Goal: Task Accomplishment & Management: Complete application form

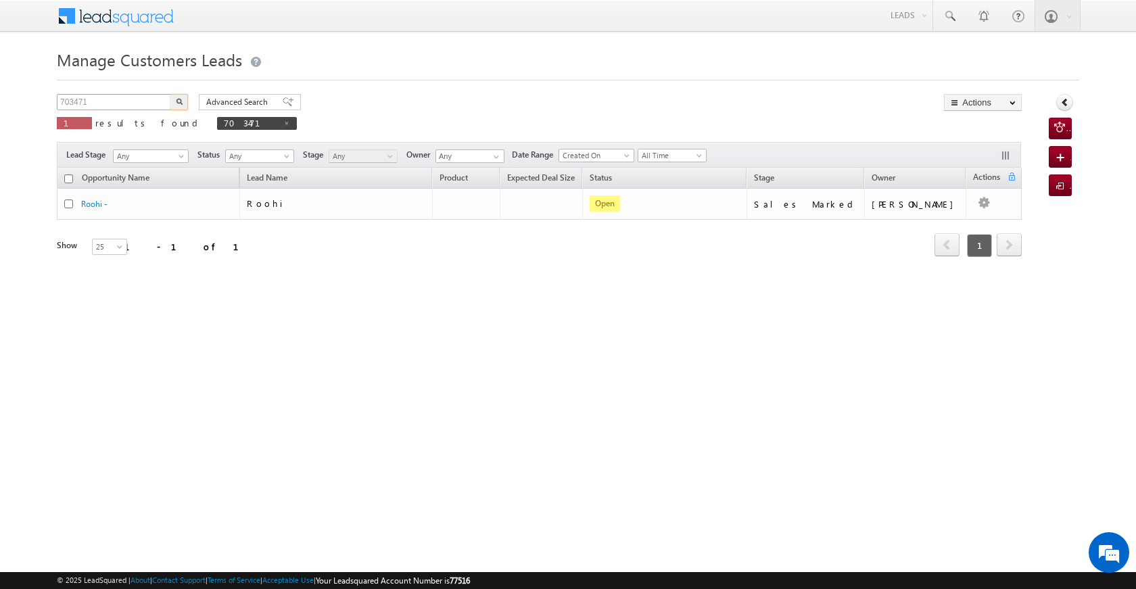
click at [59, 103] on input "703471" at bounding box center [115, 102] width 116 height 16
type input "801855"
click at [179, 98] on img "button" at bounding box center [179, 101] width 7 height 7
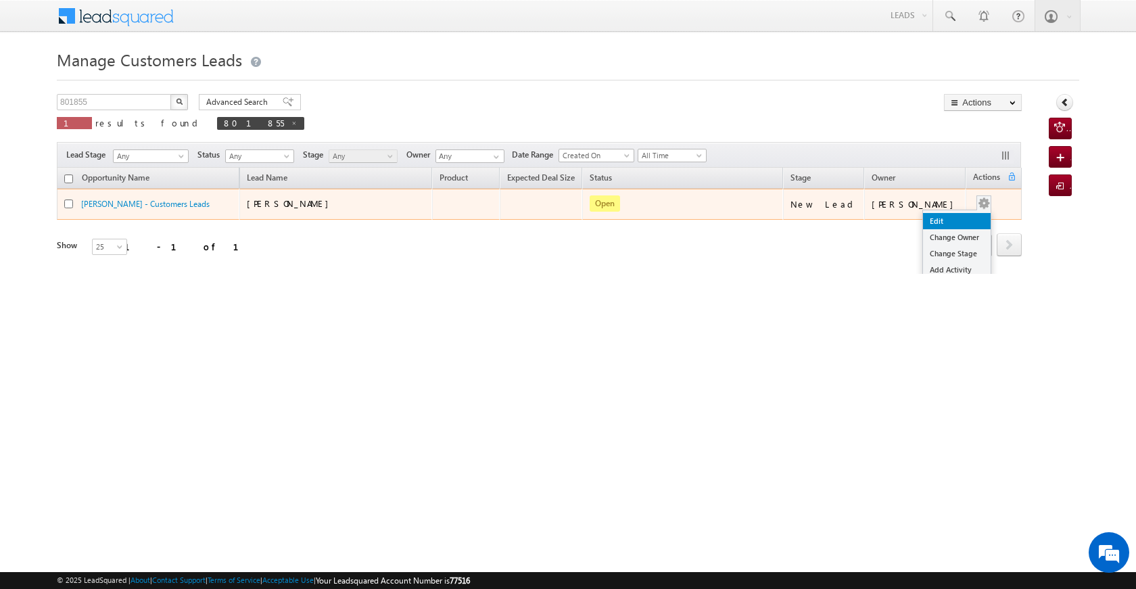
click at [953, 220] on link "Edit" at bounding box center [957, 221] width 68 height 16
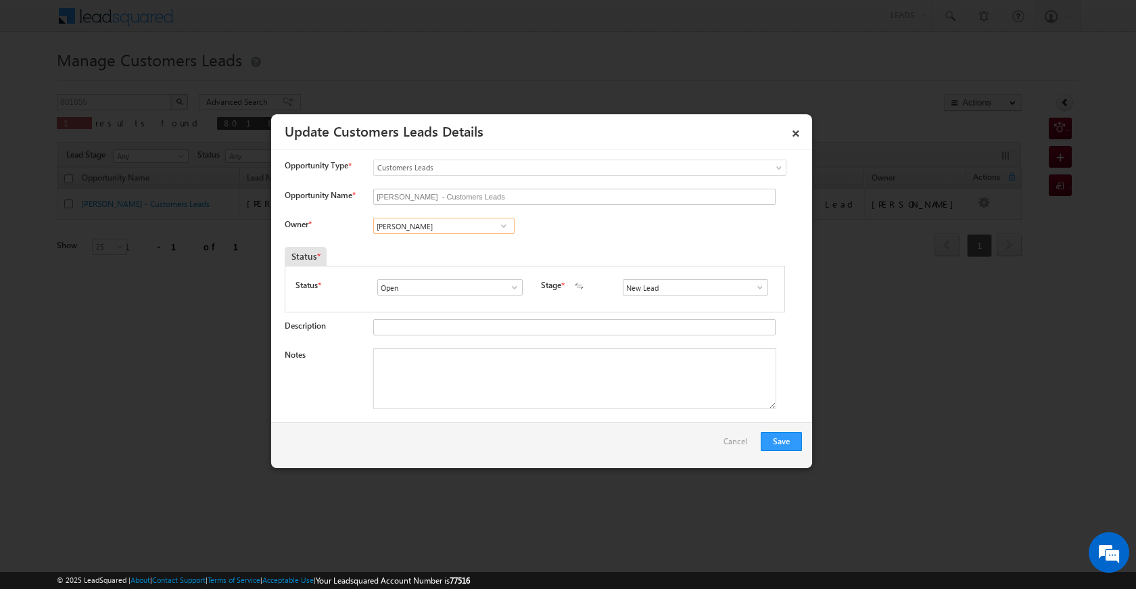
click at [466, 226] on input "[PERSON_NAME]" at bounding box center [443, 226] width 141 height 16
click at [502, 230] on span at bounding box center [504, 226] width 14 height 11
click at [447, 233] on input "[PERSON_NAME]" at bounding box center [443, 226] width 141 height 16
drag, startPoint x: 444, startPoint y: 224, endPoint x: 357, endPoint y: 239, distance: 87.9
click at [357, 239] on div "Owner * Vikas Halwai [PERSON_NAME] [PERSON_NAME] [PERSON_NAME] [PERSON_NAME] [P…" at bounding box center [544, 229] width 518 height 22
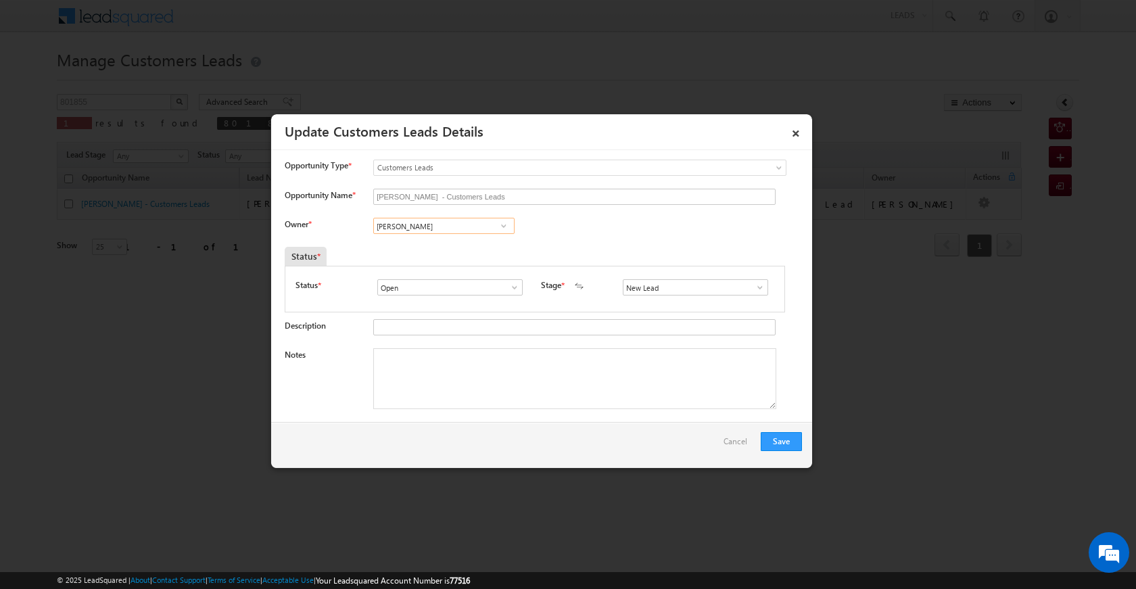
paste input "[PERSON_NAME] [PERSON_NAME]"
type input "[PERSON_NAME] [PERSON_NAME]"
click at [449, 354] on textarea "Notes" at bounding box center [574, 378] width 403 height 61
click at [756, 292] on span at bounding box center [761, 287] width 14 height 11
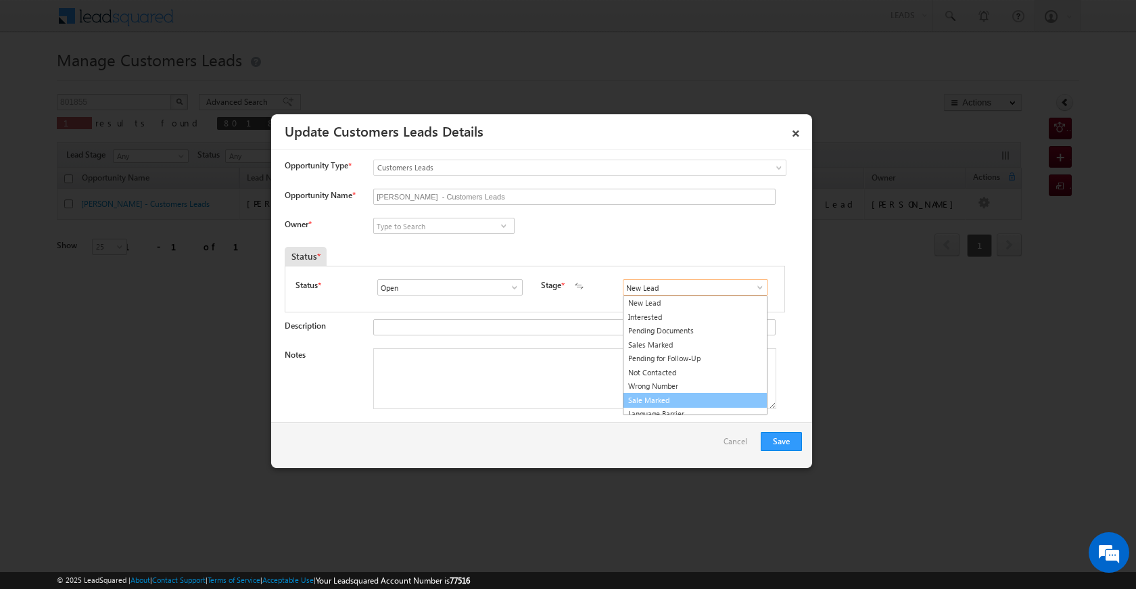
click at [690, 400] on link "Sale Marked" at bounding box center [695, 401] width 145 height 16
type input "Sale Marked"
click at [577, 401] on textarea "Notes" at bounding box center [574, 378] width 403 height 61
click at [561, 388] on textarea "Notes" at bounding box center [574, 378] width 403 height 61
paste textarea "OWN SECO LOAN FATHER AGE [DEMOGRAPHIC_DATA] YEAR LOAN AMOUNT 5 LAC LOAN [PERSON…"
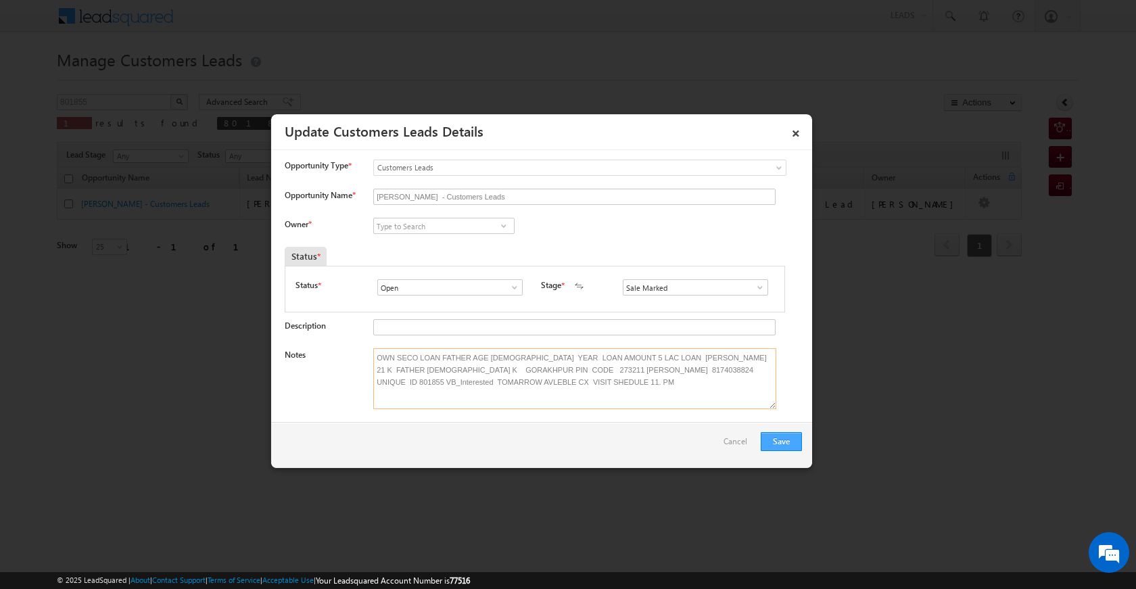
type textarea "OWN SECO LOAN FATHER AGE [DEMOGRAPHIC_DATA] YEAR LOAN AMOUNT 5 LAC LOAN [PERSON…"
click at [766, 435] on button "Save" at bounding box center [781, 441] width 41 height 19
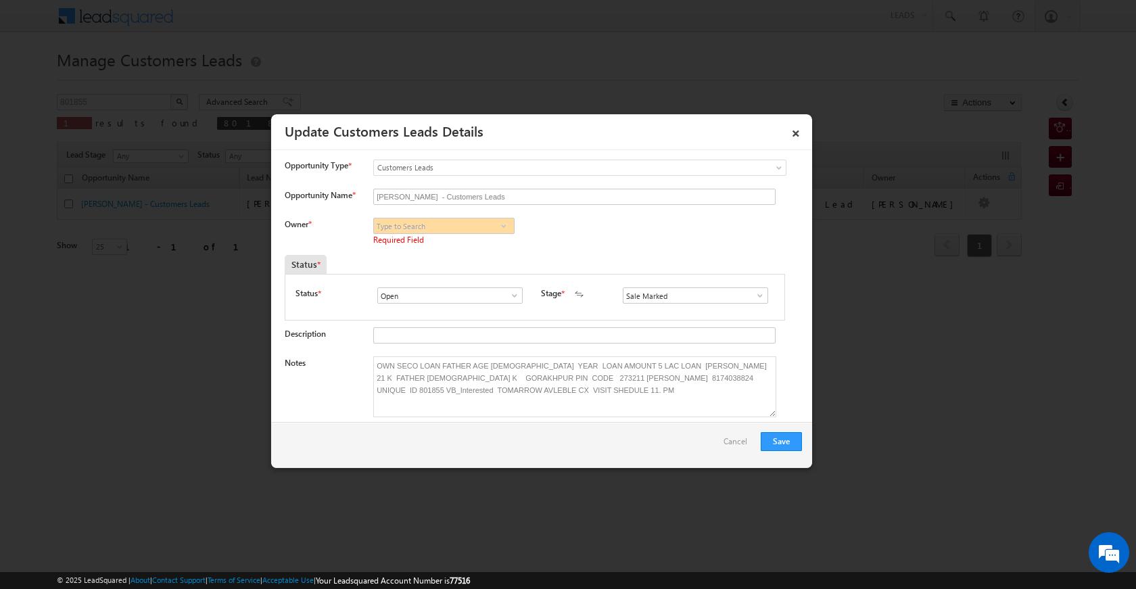
click at [504, 225] on span at bounding box center [504, 226] width 14 height 11
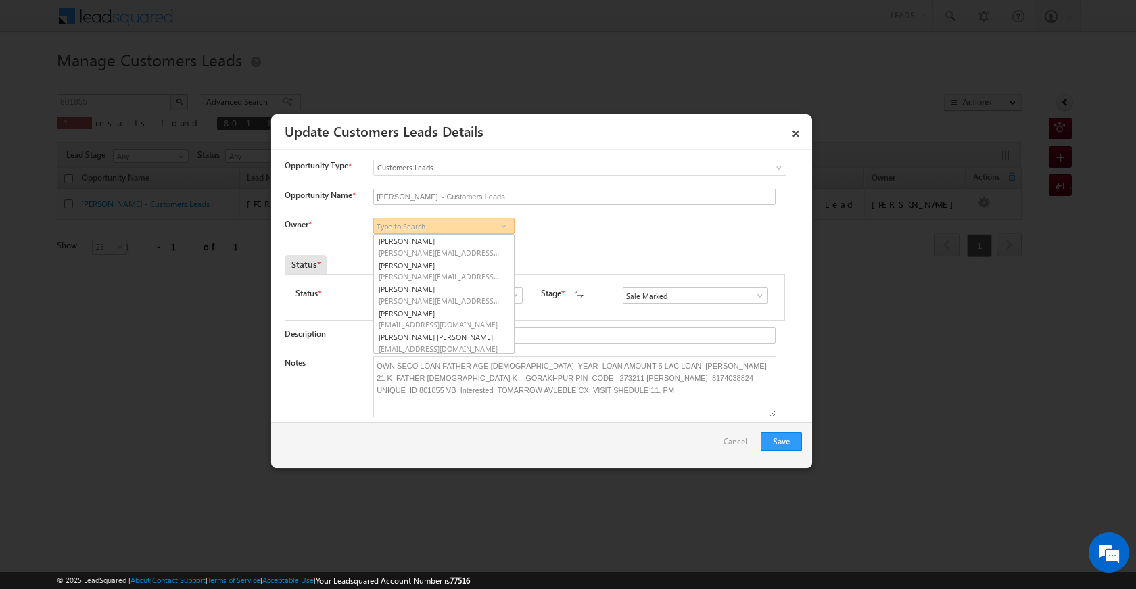
click at [481, 226] on input at bounding box center [443, 226] width 141 height 16
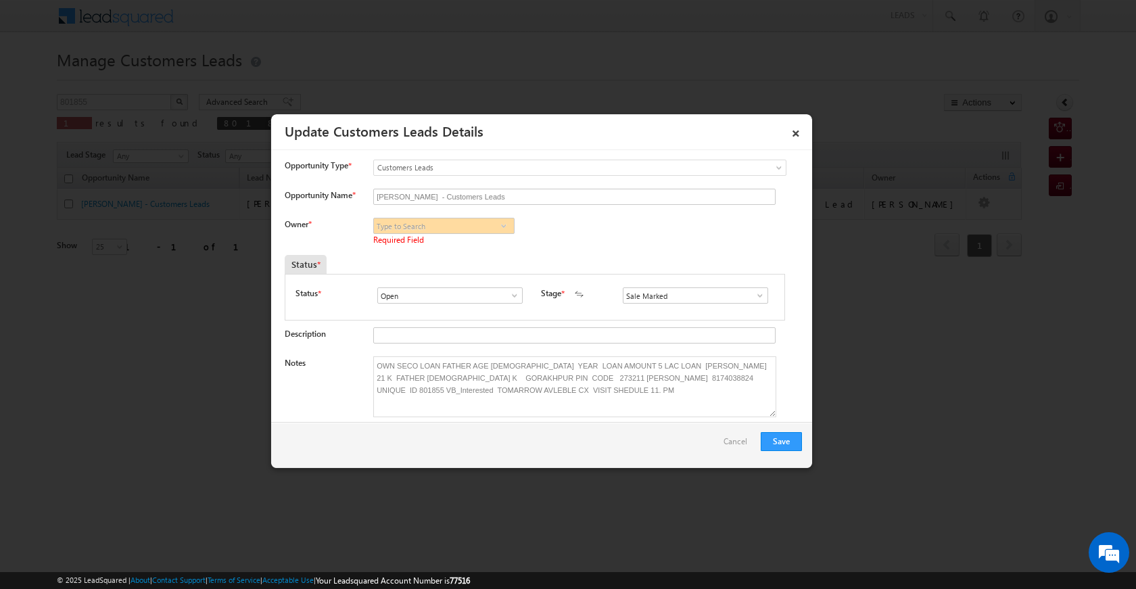
click at [554, 226] on div "Owner * [PERSON_NAME] [PERSON_NAME] [PERSON_NAME] [PERSON_NAME] [PERSON_NAME] […" at bounding box center [544, 233] width 518 height 30
click at [507, 224] on span at bounding box center [504, 226] width 14 height 11
type input "AWADE"
click at [432, 196] on input "[PERSON_NAME] - Customers Leads" at bounding box center [574, 197] width 403 height 16
drag, startPoint x: 455, startPoint y: 194, endPoint x: 377, endPoint y: 200, distance: 78.0
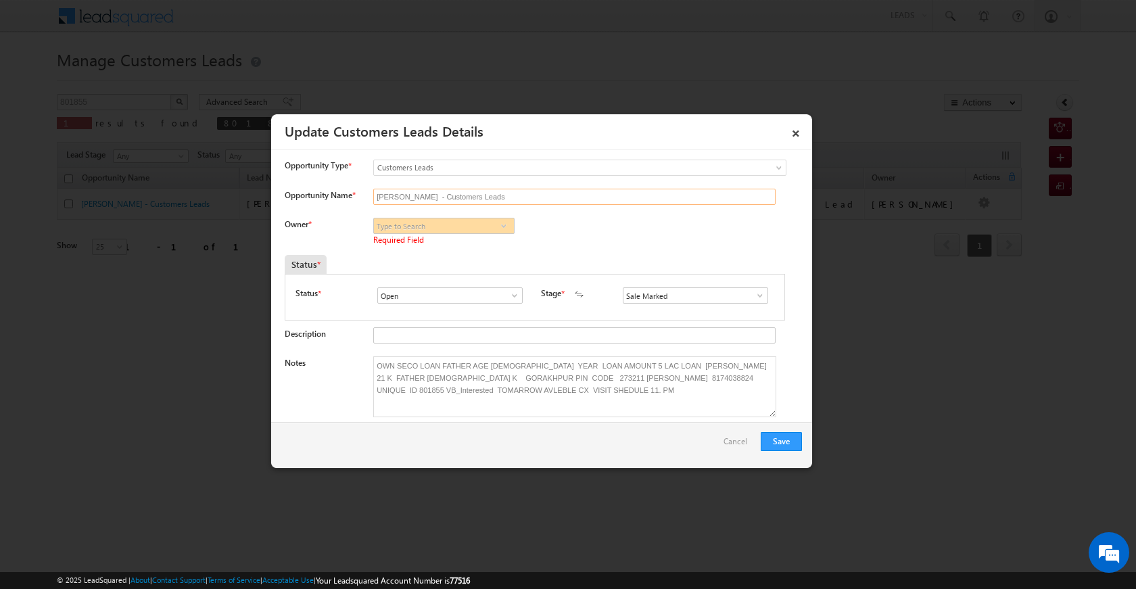
click at [377, 200] on input "[PERSON_NAME] - Customers Leads" at bounding box center [574, 197] width 403 height 16
click at [426, 244] on span "Required Field" at bounding box center [455, 241] width 164 height 14
click at [430, 230] on input at bounding box center [443, 226] width 141 height 16
paste input "[PERSON_NAME] -"
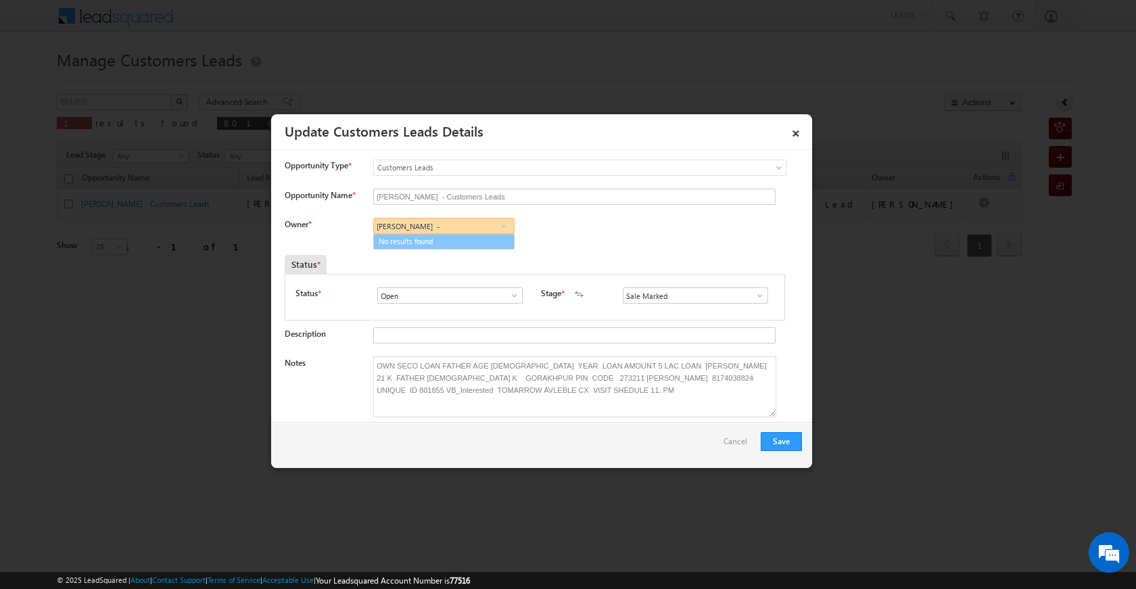
type input "[PERSON_NAME] -"
click at [504, 224] on span at bounding box center [504, 226] width 14 height 11
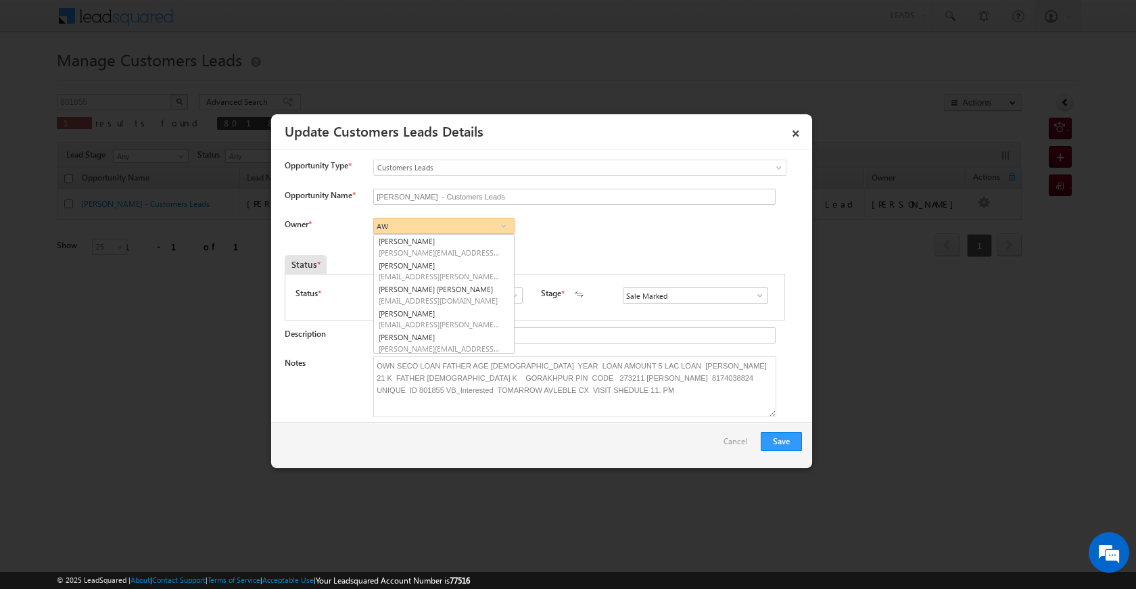
type input "AW"
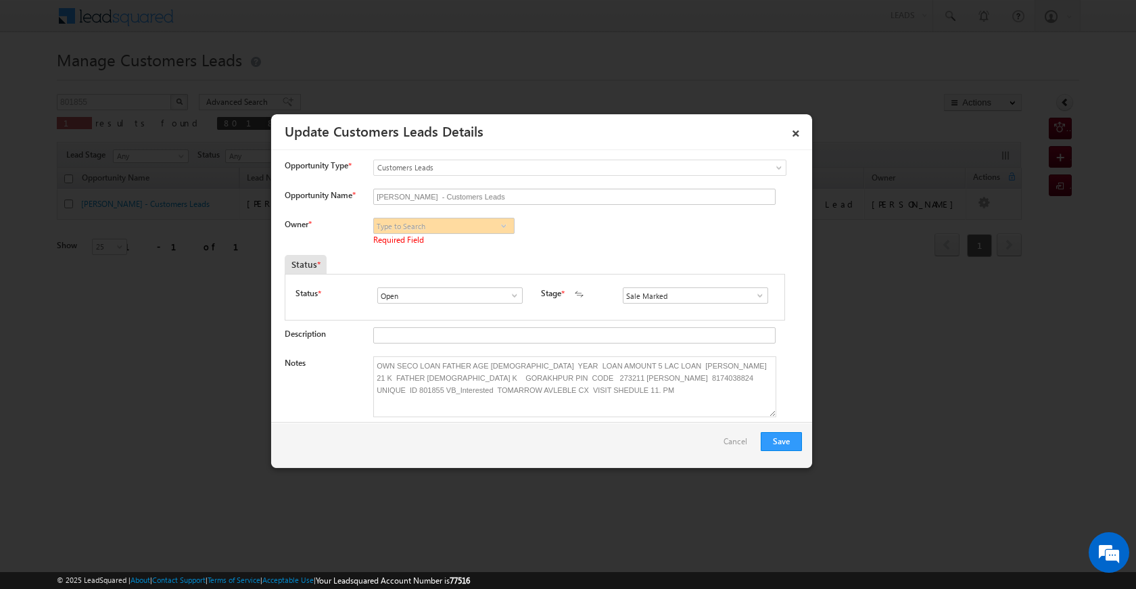
click at [426, 222] on input at bounding box center [443, 226] width 141 height 16
click at [502, 229] on span at bounding box center [504, 226] width 14 height 11
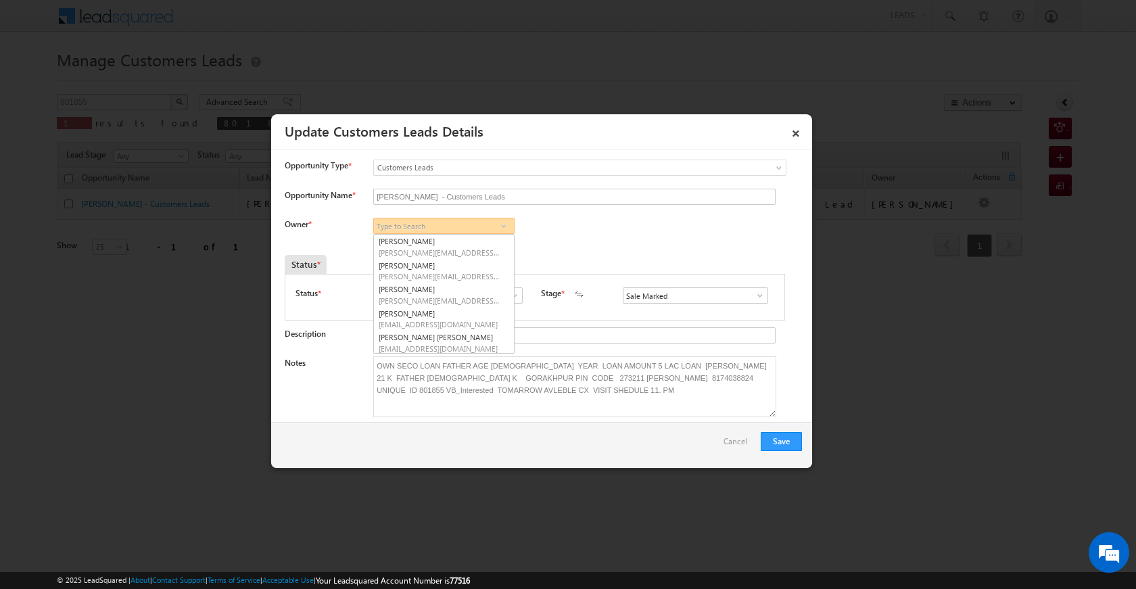
paste input "[PERSON_NAME] [PERSON_NAME]"
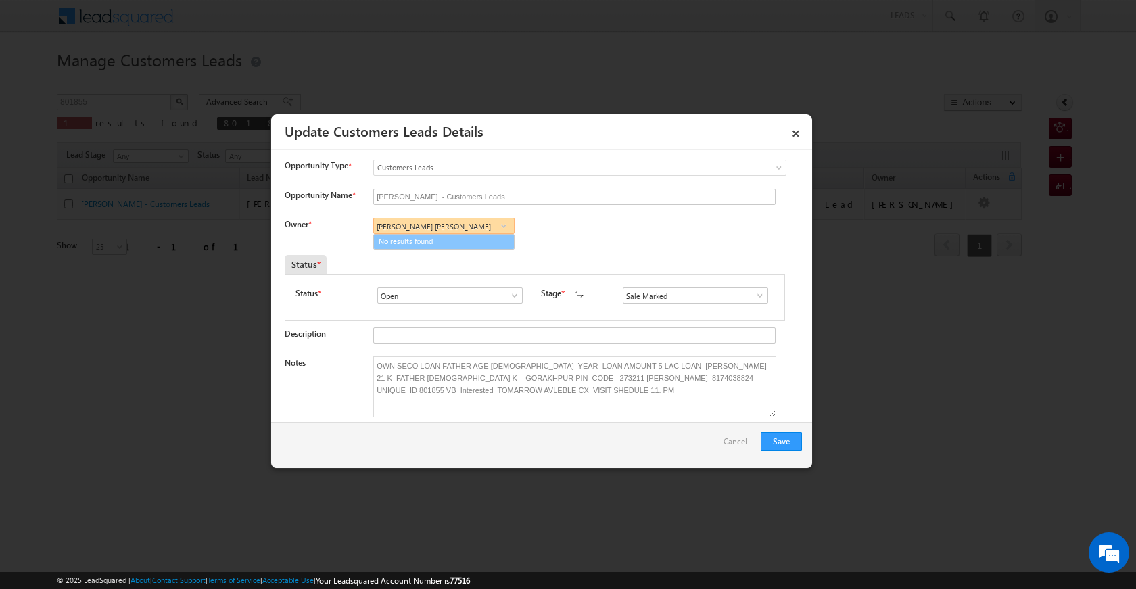
type input "[PERSON_NAME] [PERSON_NAME]"
click at [537, 222] on div "Owner * No results found No results found Required Field" at bounding box center [544, 233] width 518 height 30
click at [504, 230] on span at bounding box center [504, 226] width 14 height 11
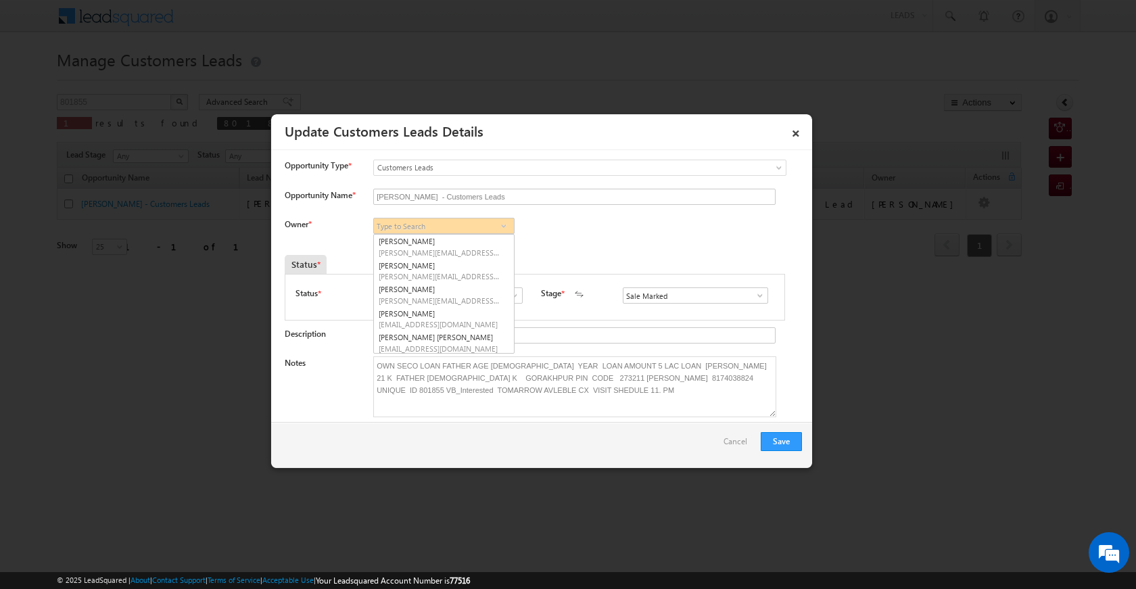
click at [547, 239] on div "Owner * [PERSON_NAME] [PERSON_NAME] [PERSON_NAME] [PERSON_NAME] [PERSON_NAME] […" at bounding box center [544, 233] width 518 height 30
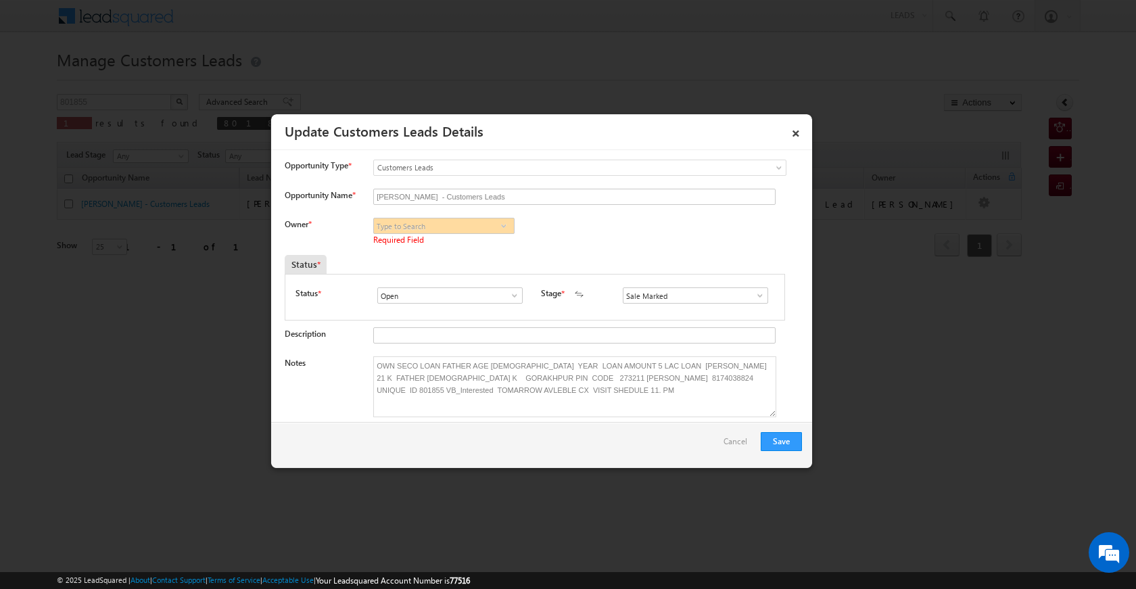
click at [501, 225] on span at bounding box center [504, 226] width 14 height 11
click at [411, 273] on span "[PERSON_NAME][EMAIL_ADDRESS][DOMAIN_NAME]" at bounding box center [440, 276] width 122 height 10
click at [469, 255] on span "[PERSON_NAME][EMAIL_ADDRESS][DOMAIN_NAME]" at bounding box center [440, 253] width 122 height 10
type input "D"
click at [439, 275] on span "[PERSON_NAME][EMAIL_ADDRESS][DOMAIN_NAME]" at bounding box center [440, 276] width 122 height 10
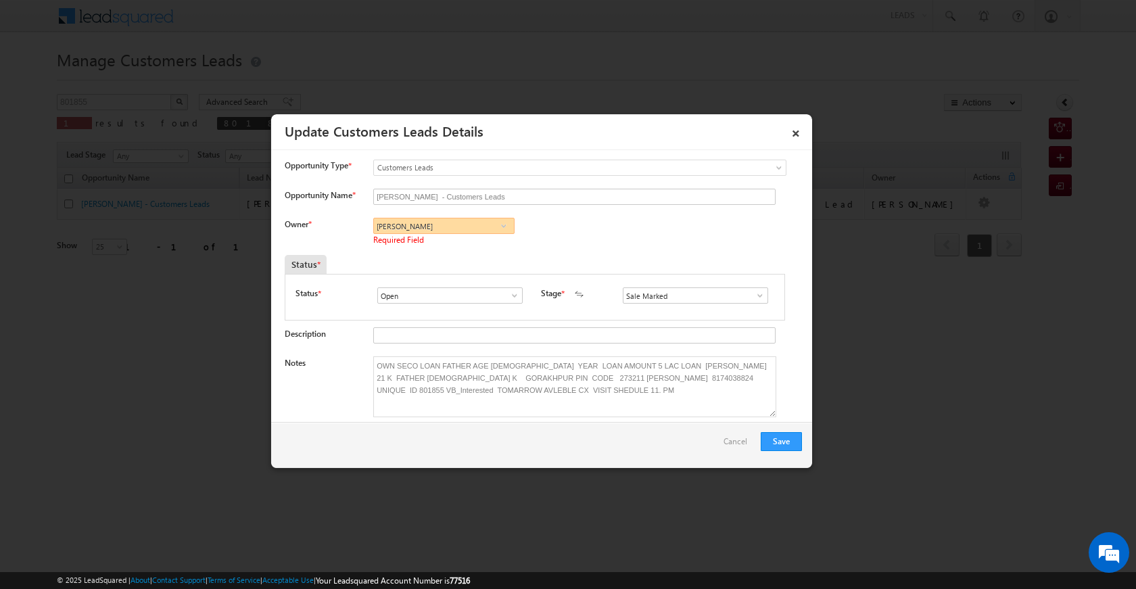
type input "[PERSON_NAME]"
click at [436, 294] on input "Open" at bounding box center [449, 296] width 145 height 16
click at [783, 440] on button "Save" at bounding box center [781, 441] width 41 height 19
